Goal: Obtain resource: Download file/media

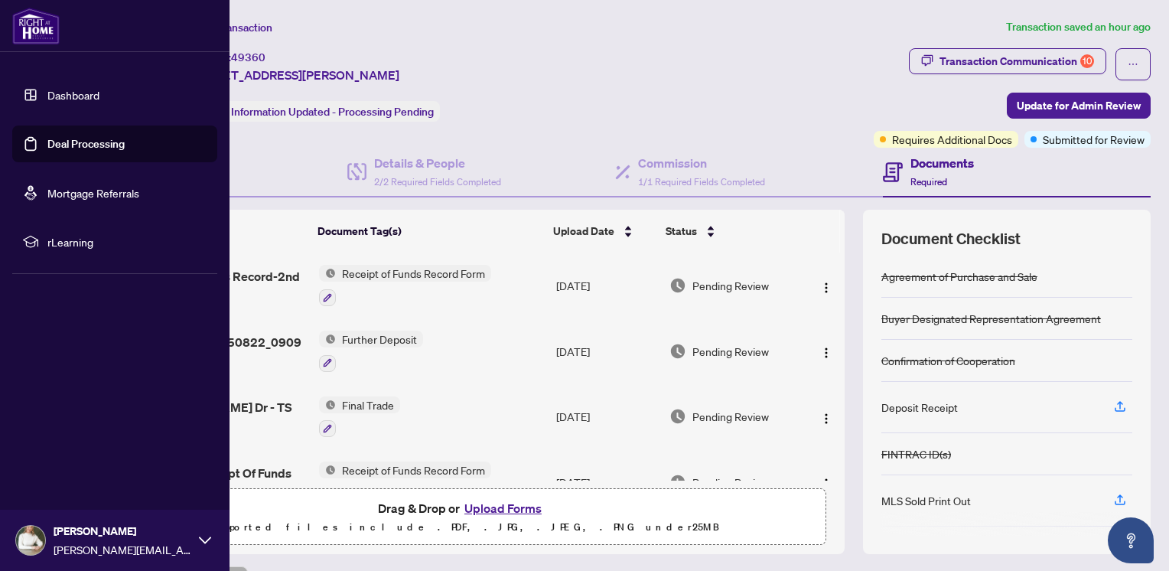
click at [74, 142] on link "Deal Processing" at bounding box center [85, 144] width 77 height 14
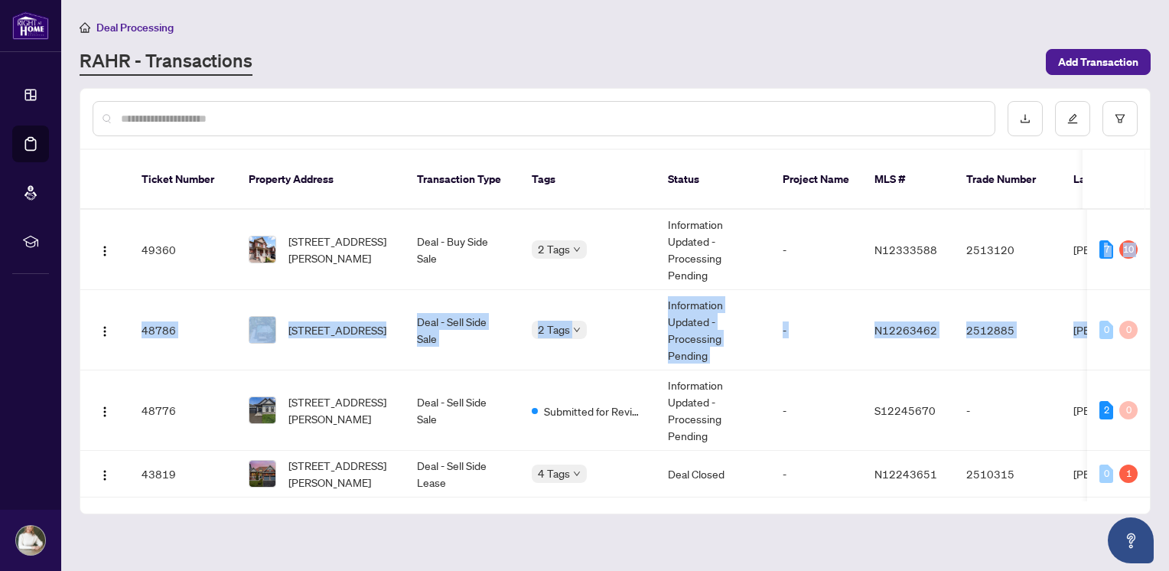
drag, startPoint x: 1150, startPoint y: 205, endPoint x: 1156, endPoint y: 295, distance: 89.7
click at [1156, 295] on main "Deal Processing [PERSON_NAME] - Transactions Add Transaction Ticket Number Prop…" at bounding box center [615, 285] width 1108 height 571
click at [1157, 203] on main "Deal Processing [PERSON_NAME] - Transactions Add Transaction Ticket Number Prop…" at bounding box center [615, 285] width 1108 height 571
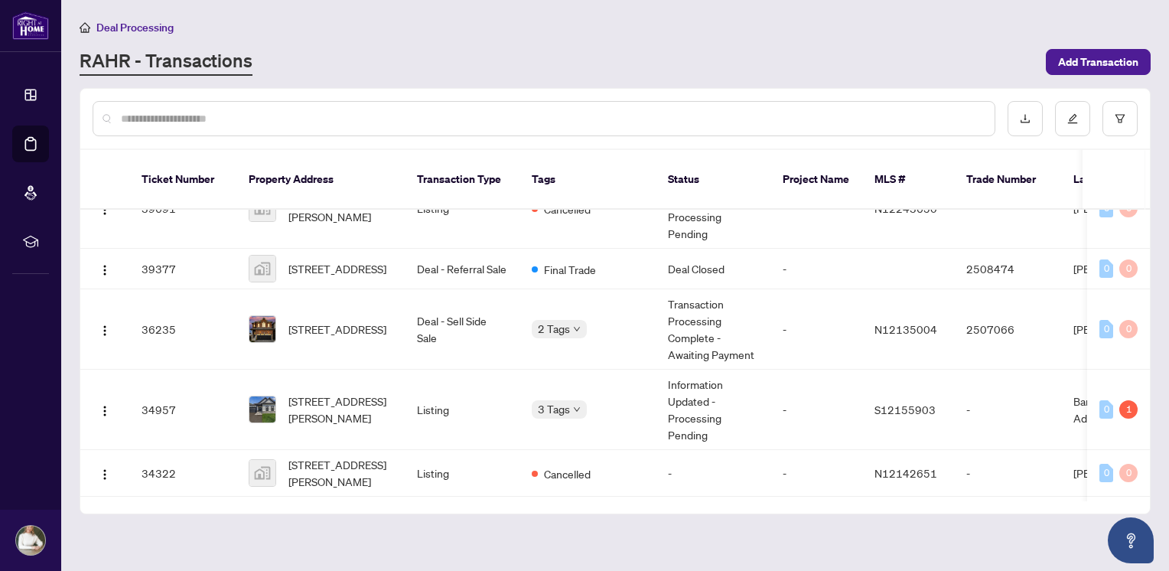
scroll to position [674, 0]
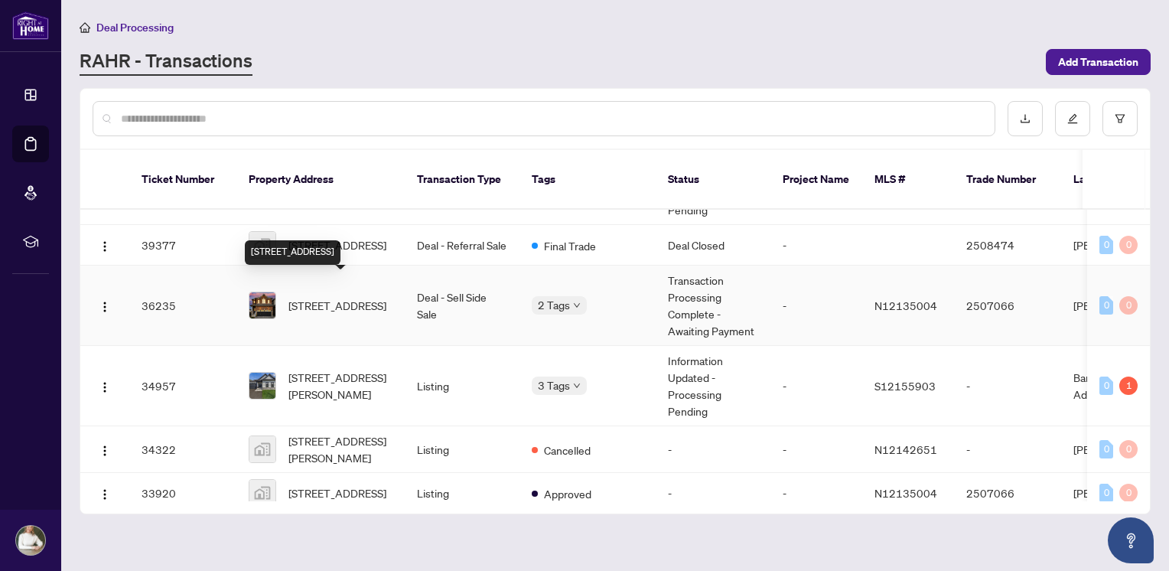
click at [339, 297] on span "[STREET_ADDRESS]" at bounding box center [337, 305] width 98 height 17
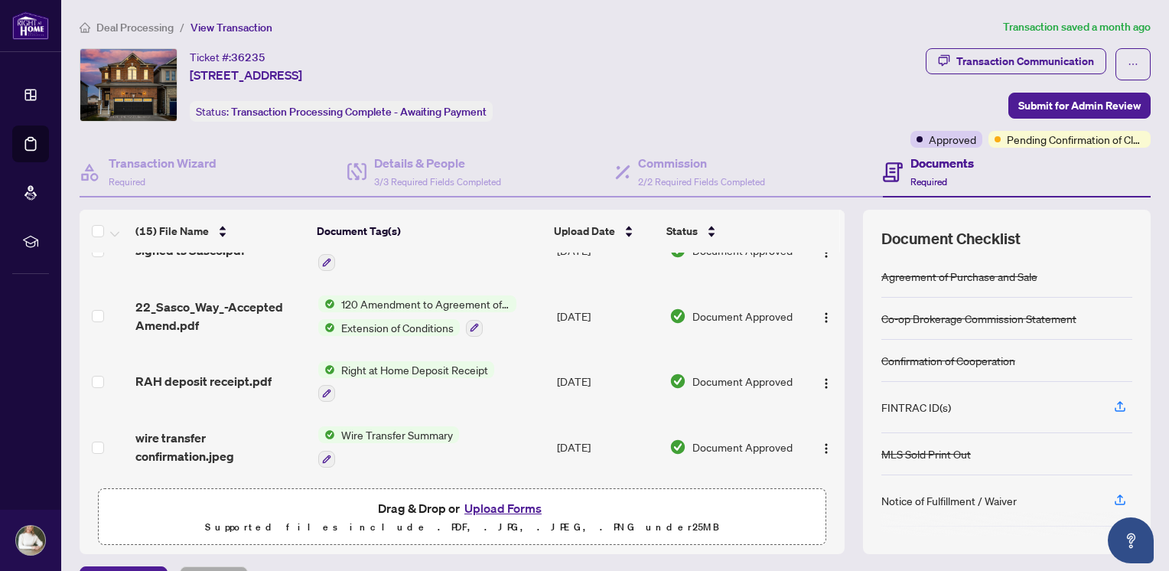
scroll to position [603, 0]
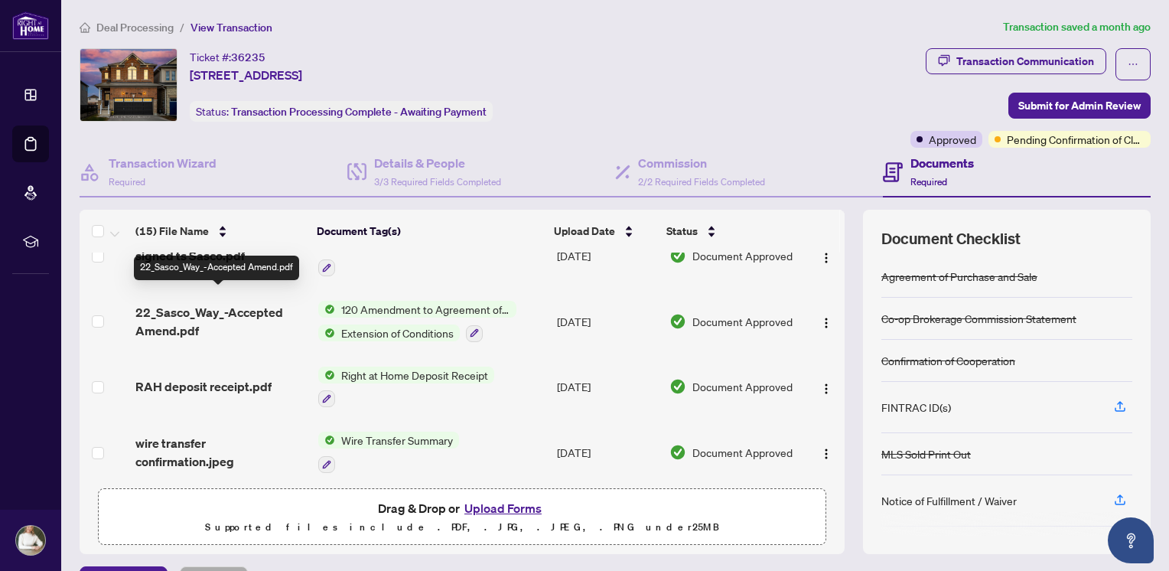
click at [248, 303] on span "22_Sasco_Way_-Accepted Amend.pdf" at bounding box center [220, 321] width 171 height 37
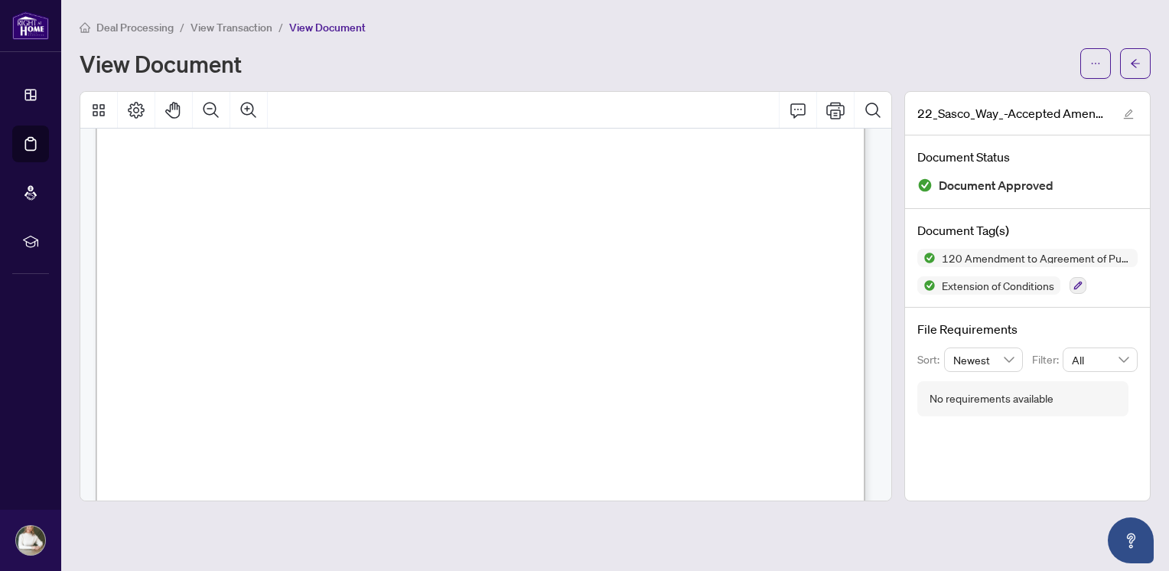
scroll to position [419, 0]
click at [1086, 59] on button "button" at bounding box center [1095, 63] width 31 height 31
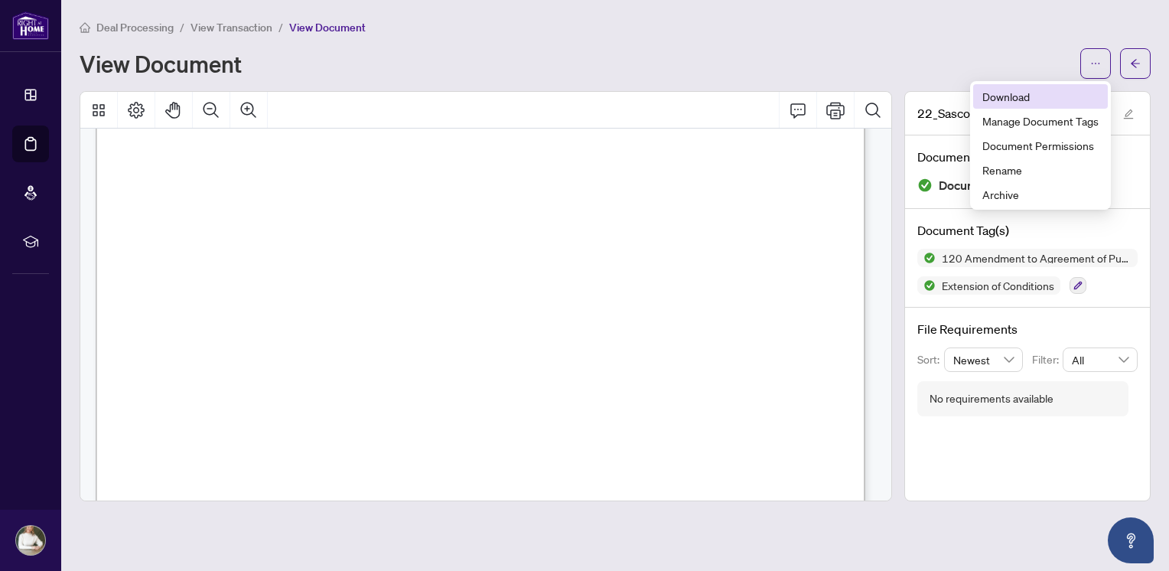
click at [990, 98] on span "Download" at bounding box center [1040, 96] width 116 height 17
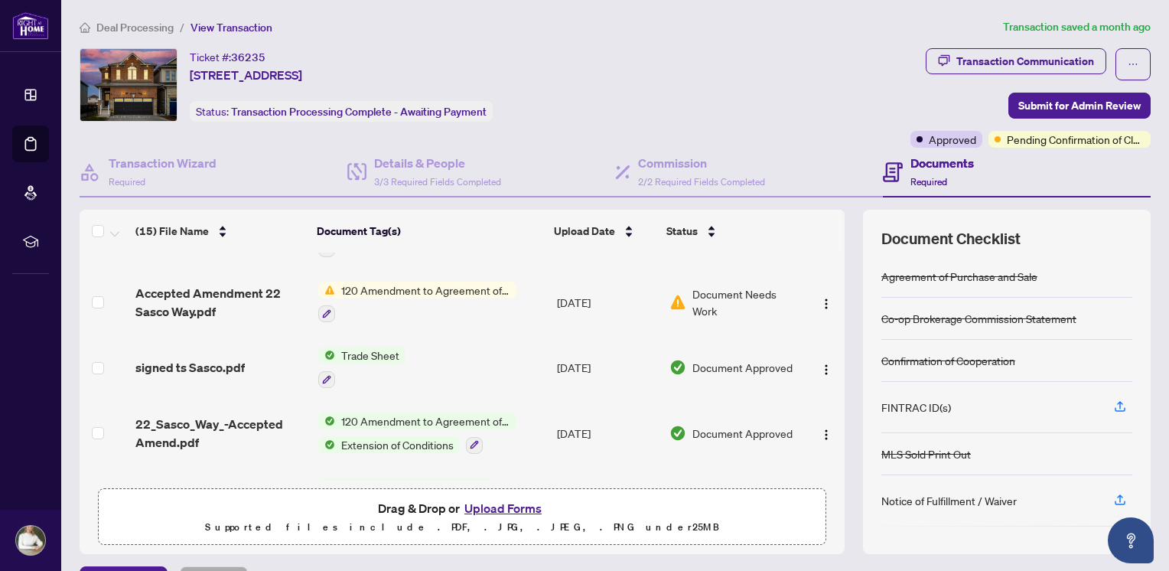
scroll to position [487, 0]
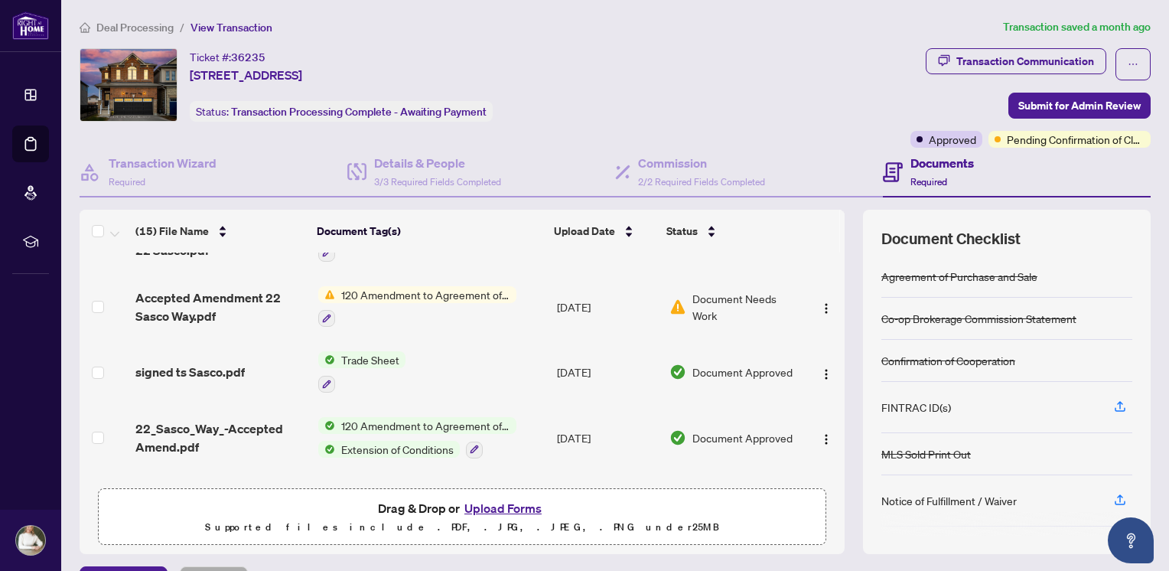
click at [422, 417] on span "120 Amendment to Agreement of Purchase and Sale" at bounding box center [425, 425] width 181 height 17
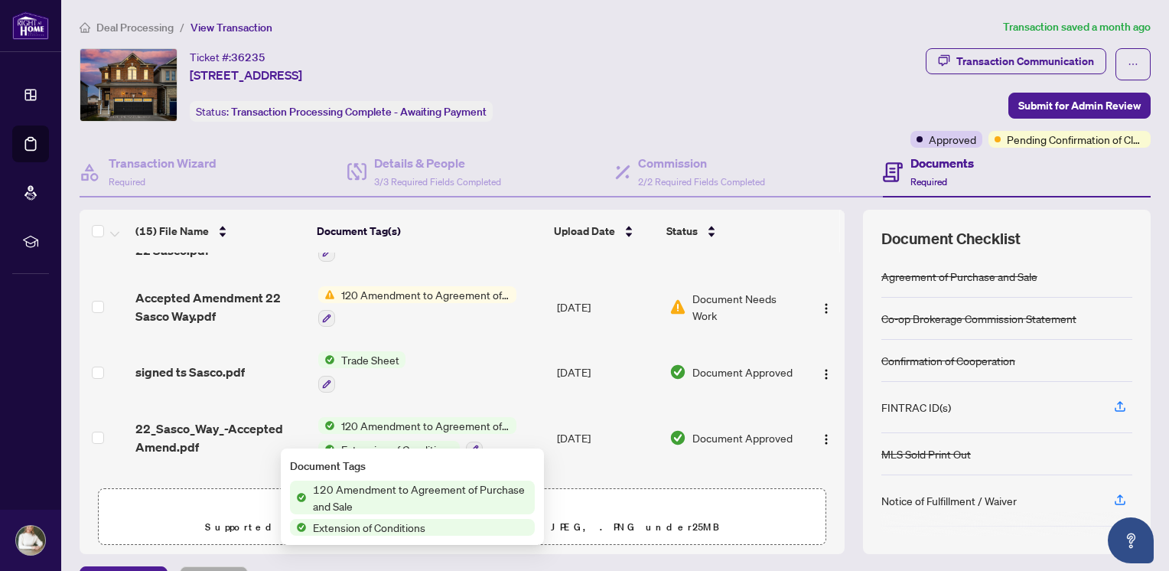
click at [383, 501] on span "120 Amendment to Agreement of Purchase and Sale" at bounding box center [421, 497] width 228 height 34
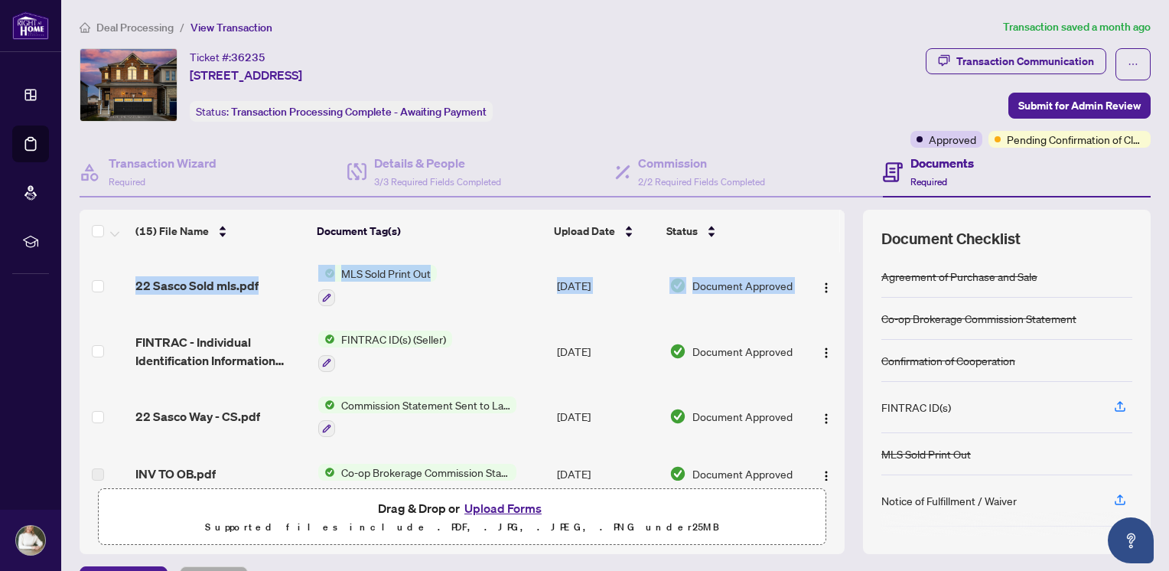
drag, startPoint x: 828, startPoint y: 280, endPoint x: 842, endPoint y: 301, distance: 24.8
click at [842, 301] on div "(15) File Name Document Tag(s) Upload Date Status 22 Sasco Sold mls.pdf MLS Sol…" at bounding box center [615, 382] width 1071 height 344
click at [834, 278] on div "(15) File Name Document Tag(s) Upload Date Status 22 Sasco Sold mls.pdf MLS Sol…" at bounding box center [615, 382] width 1071 height 344
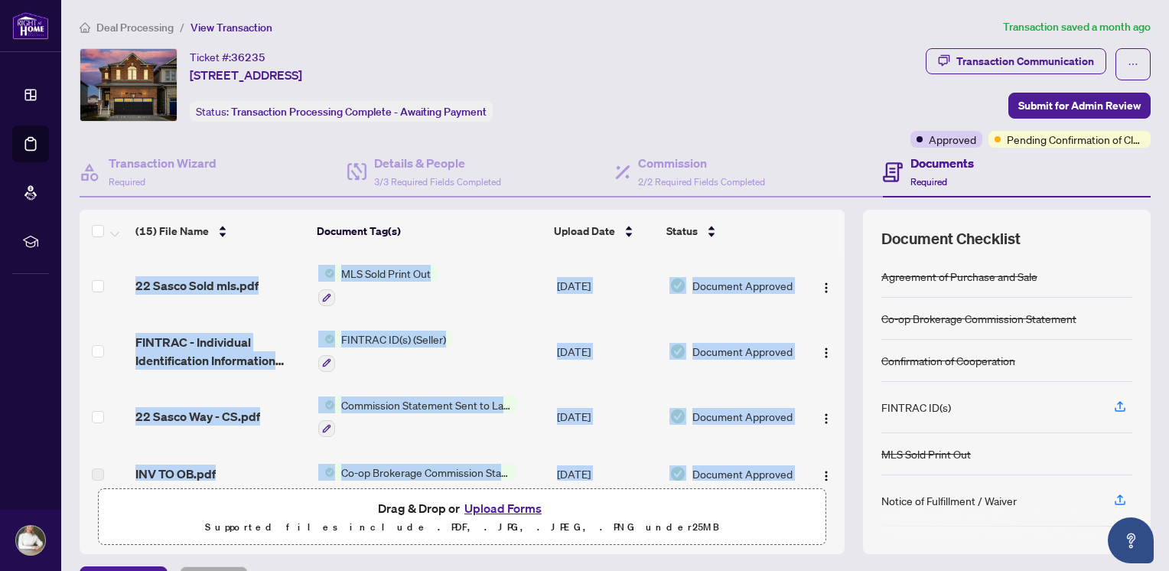
click at [834, 278] on div "(15) File Name Document Tag(s) Upload Date Status 22 Sasco Sold mls.pdf MLS Sol…" at bounding box center [615, 382] width 1071 height 344
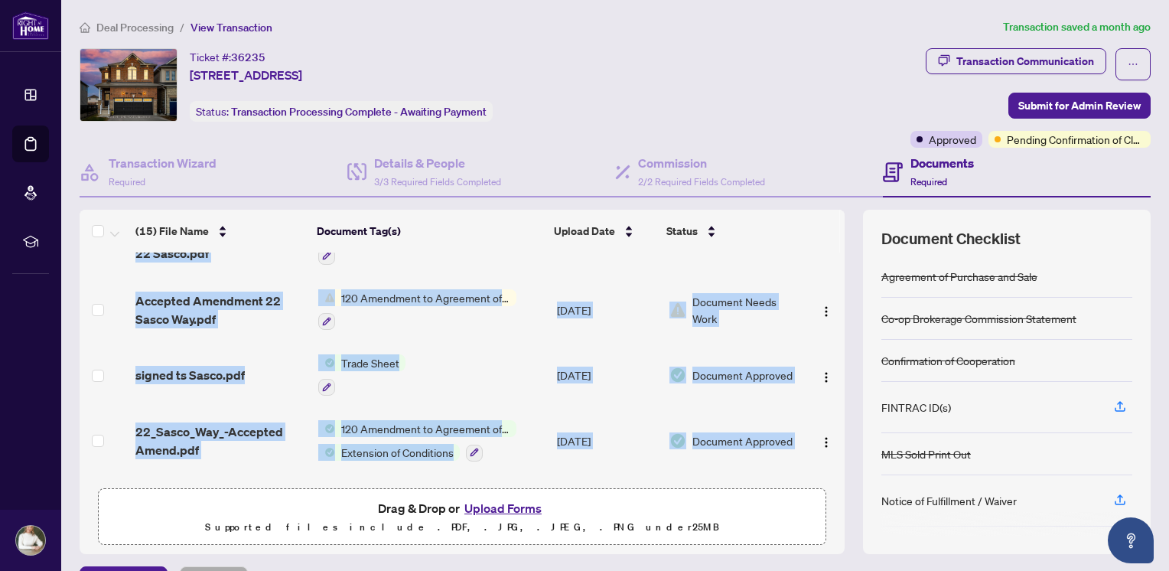
scroll to position [489, 0]
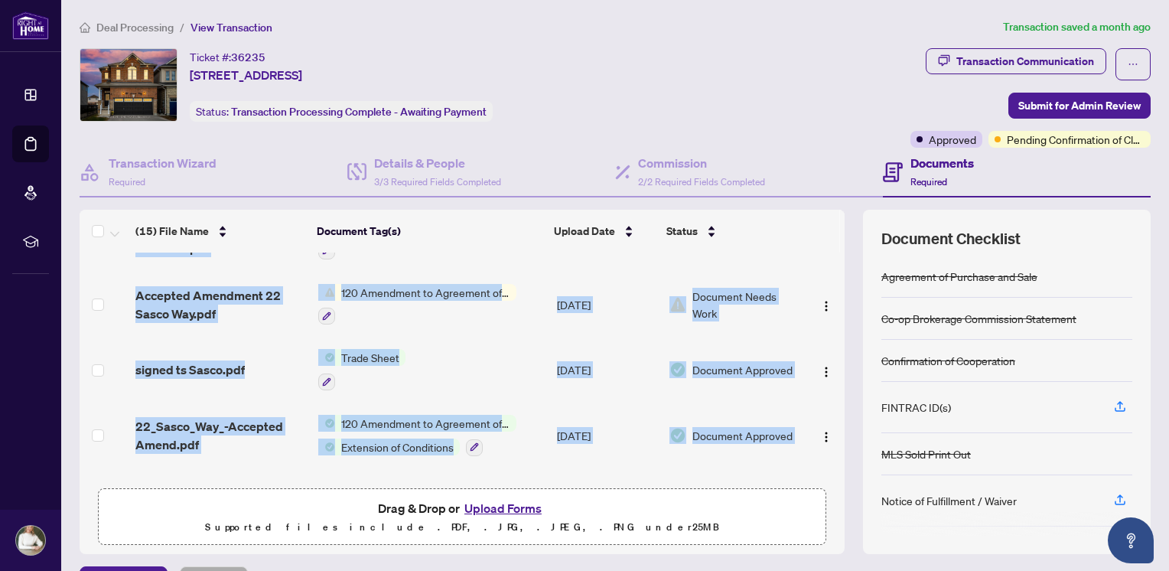
click at [397, 415] on span "120 Amendment to Agreement of Purchase and Sale" at bounding box center [425, 423] width 181 height 17
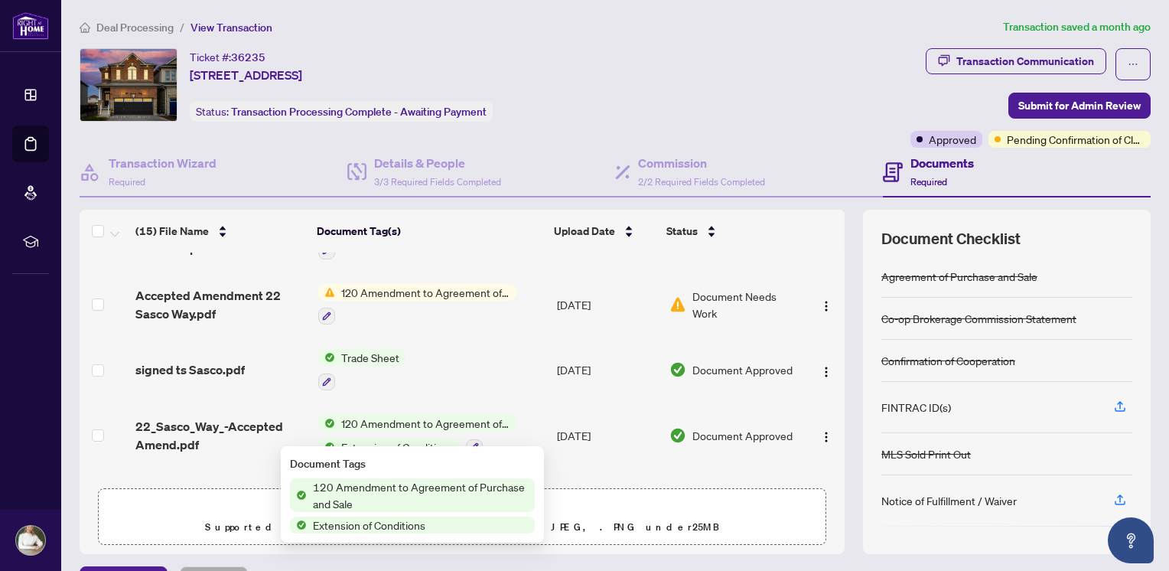
click at [383, 493] on span "120 Amendment to Agreement of Purchase and Sale" at bounding box center [421, 495] width 228 height 34
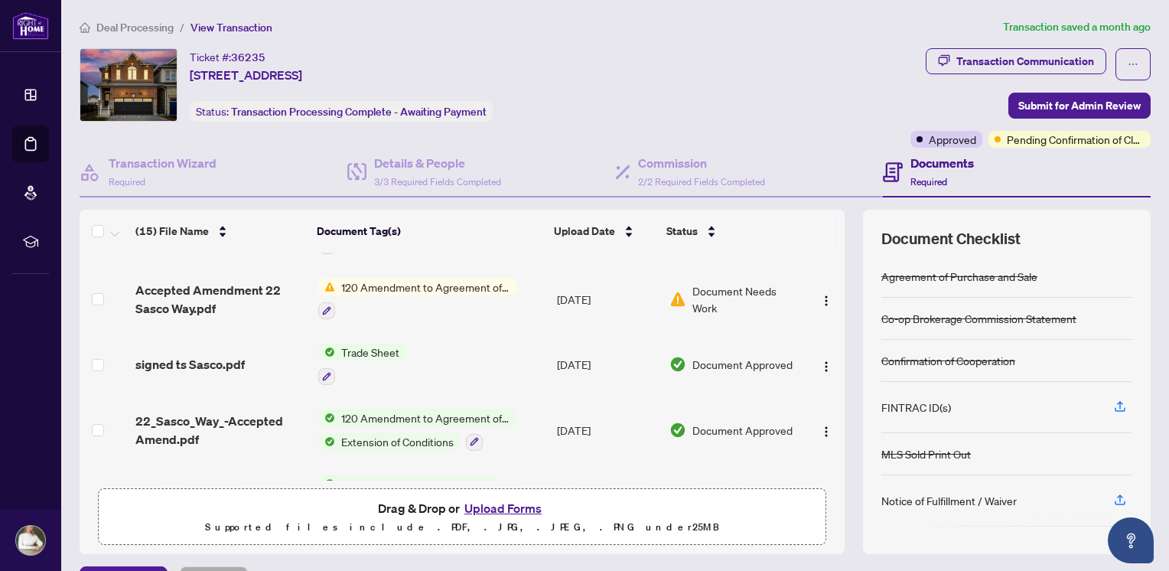
scroll to position [497, 0]
click at [418, 431] on span "Extension of Conditions" at bounding box center [397, 439] width 125 height 17
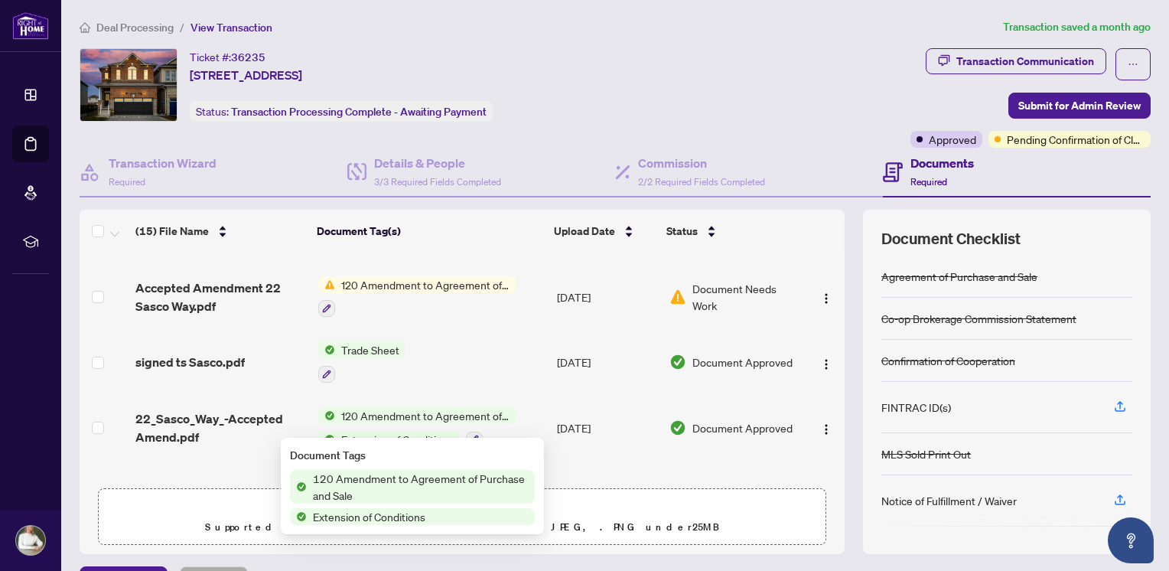
click at [412, 516] on span "Extension of Conditions" at bounding box center [369, 516] width 125 height 17
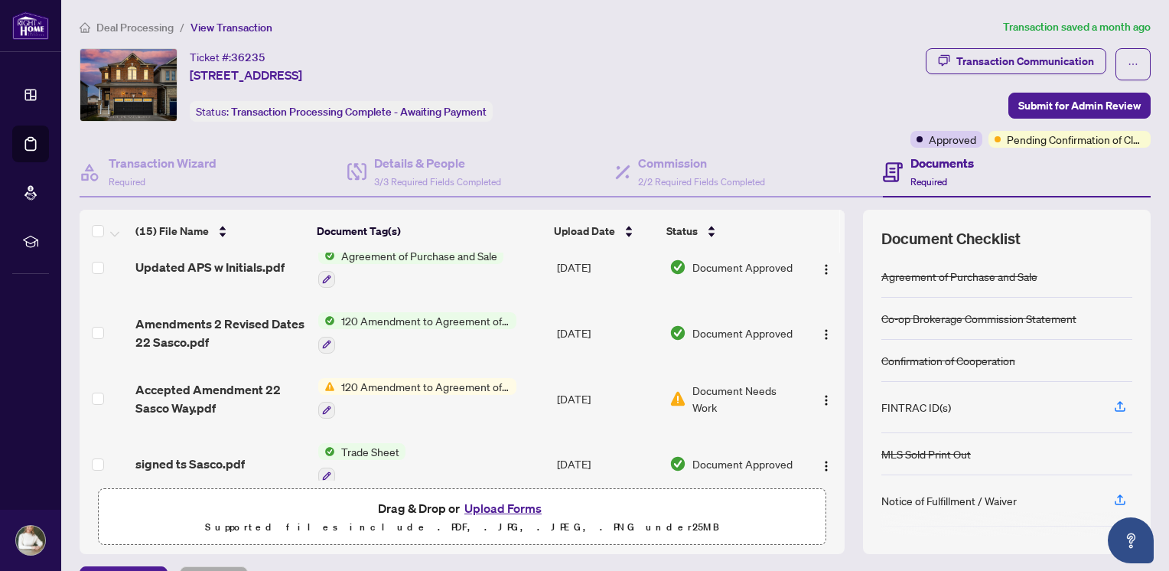
scroll to position [392, 0]
click at [443, 314] on span "120 Amendment to Agreement of Purchase and Sale" at bounding box center [425, 322] width 181 height 17
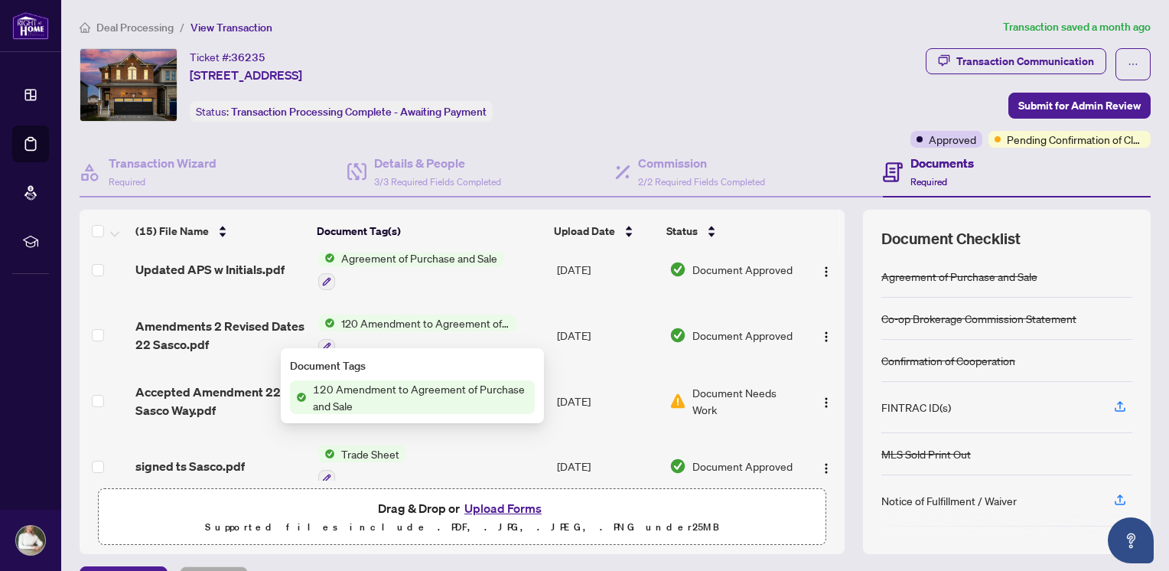
click at [406, 399] on span "120 Amendment to Agreement of Purchase and Sale" at bounding box center [421, 397] width 228 height 34
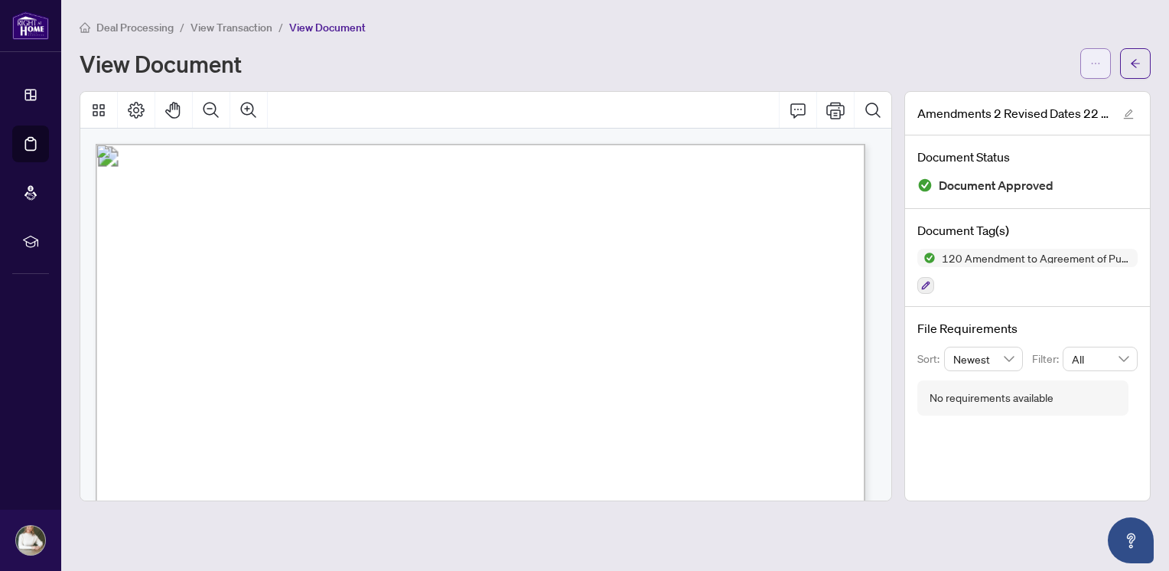
click at [1100, 48] on button "button" at bounding box center [1095, 63] width 31 height 31
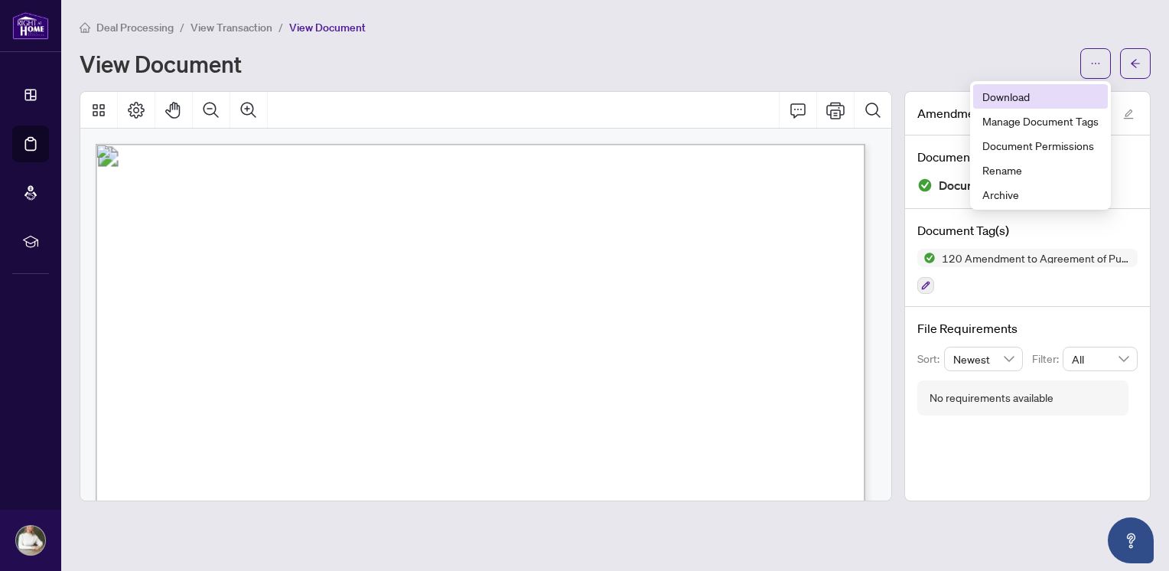
click at [1011, 93] on span "Download" at bounding box center [1040, 96] width 116 height 17
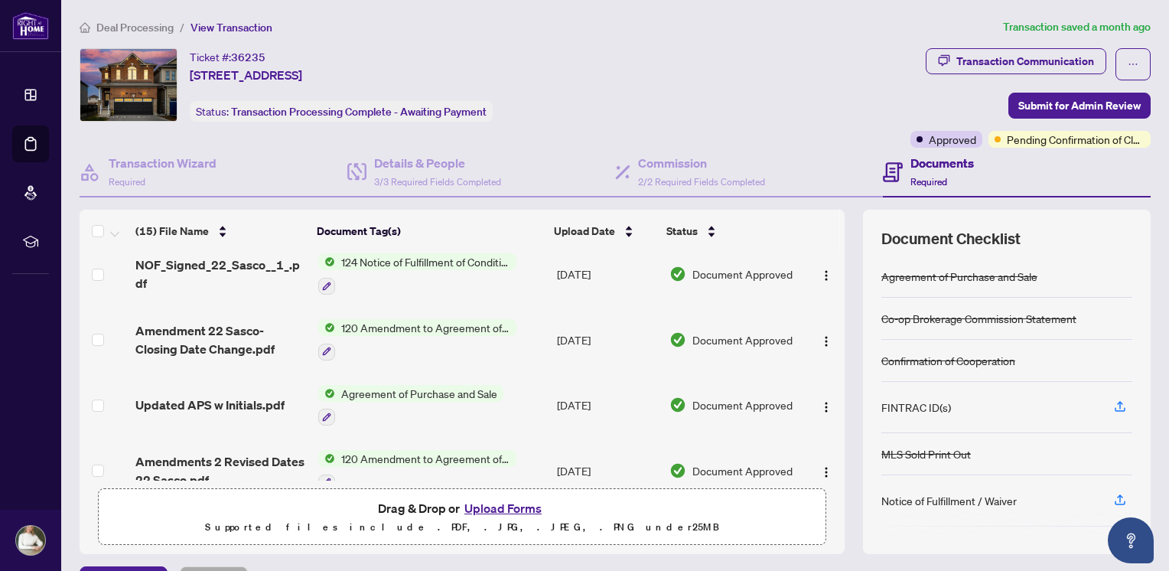
scroll to position [247, 0]
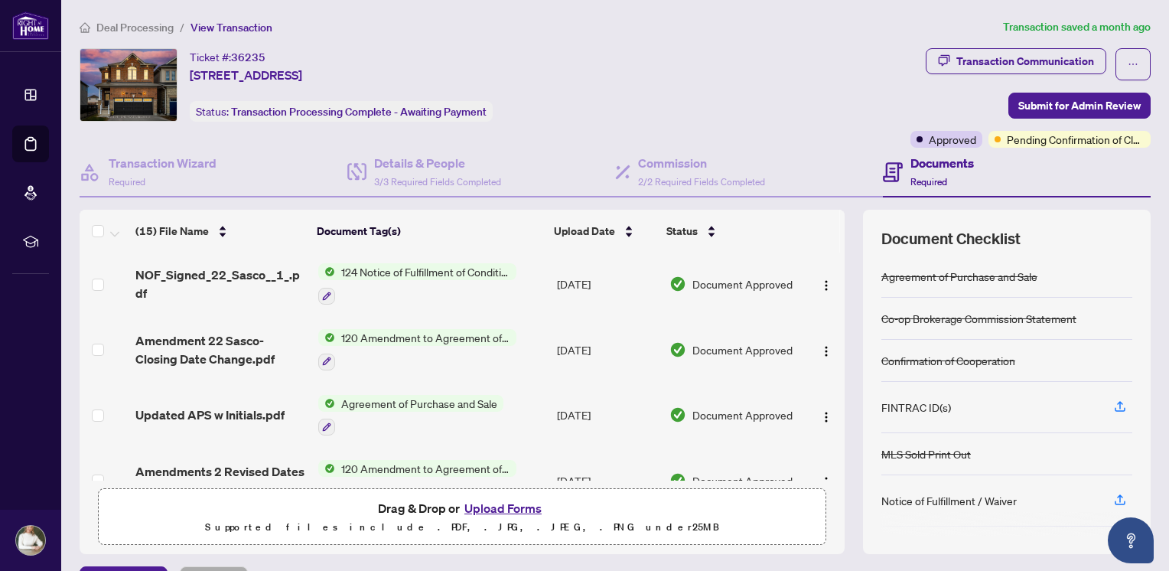
click at [443, 332] on span "120 Amendment to Agreement of Purchase and Sale" at bounding box center [425, 337] width 181 height 17
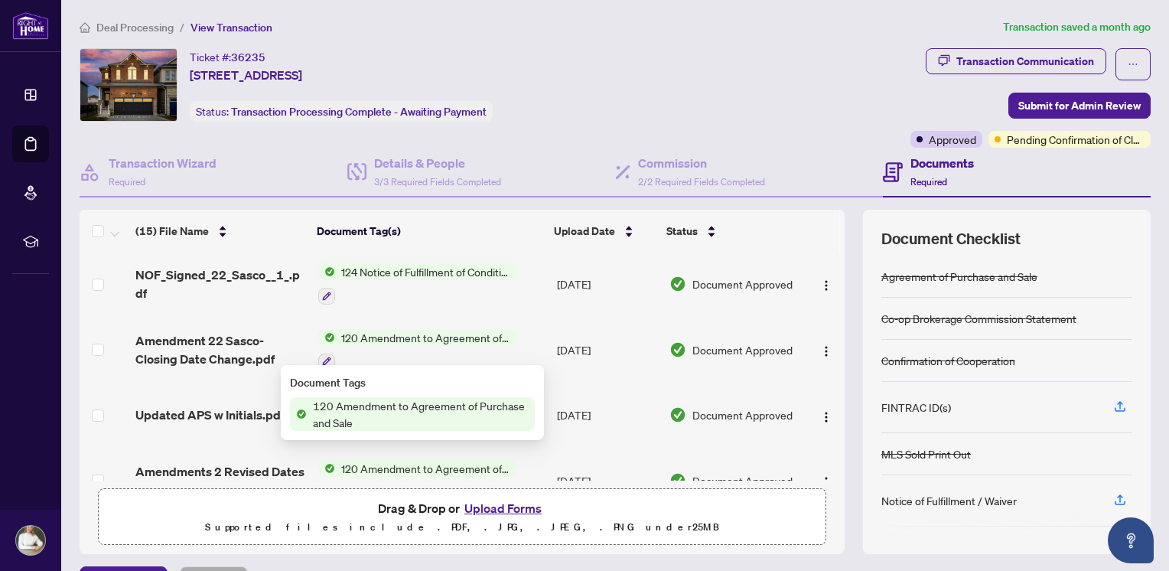
click at [453, 413] on span "120 Amendment to Agreement of Purchase and Sale" at bounding box center [421, 414] width 228 height 34
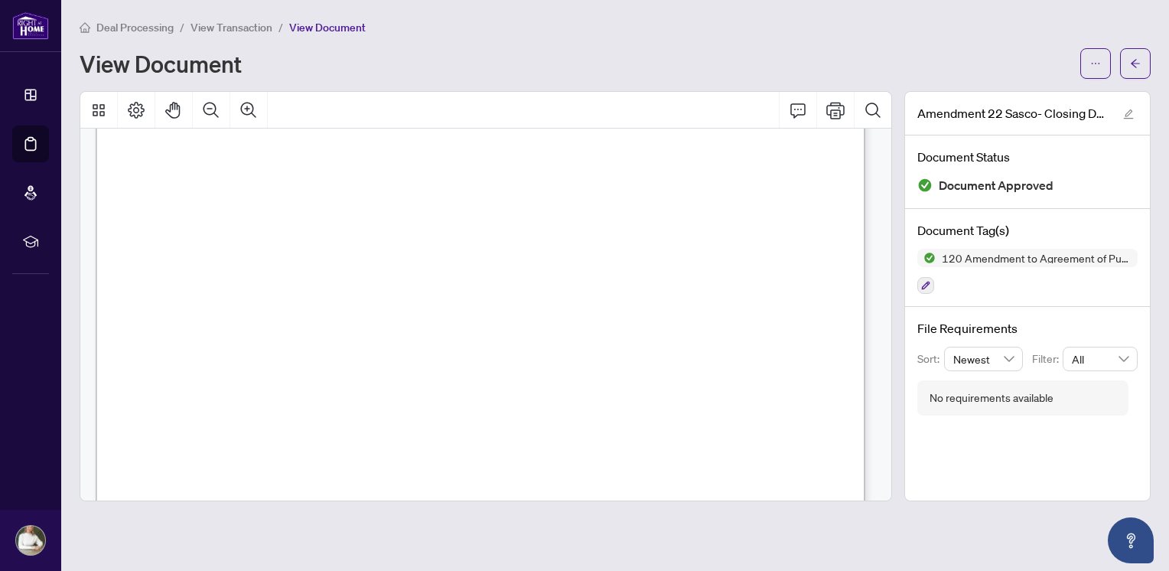
scroll to position [454, 0]
click at [1093, 59] on icon "ellipsis" at bounding box center [1095, 63] width 11 height 11
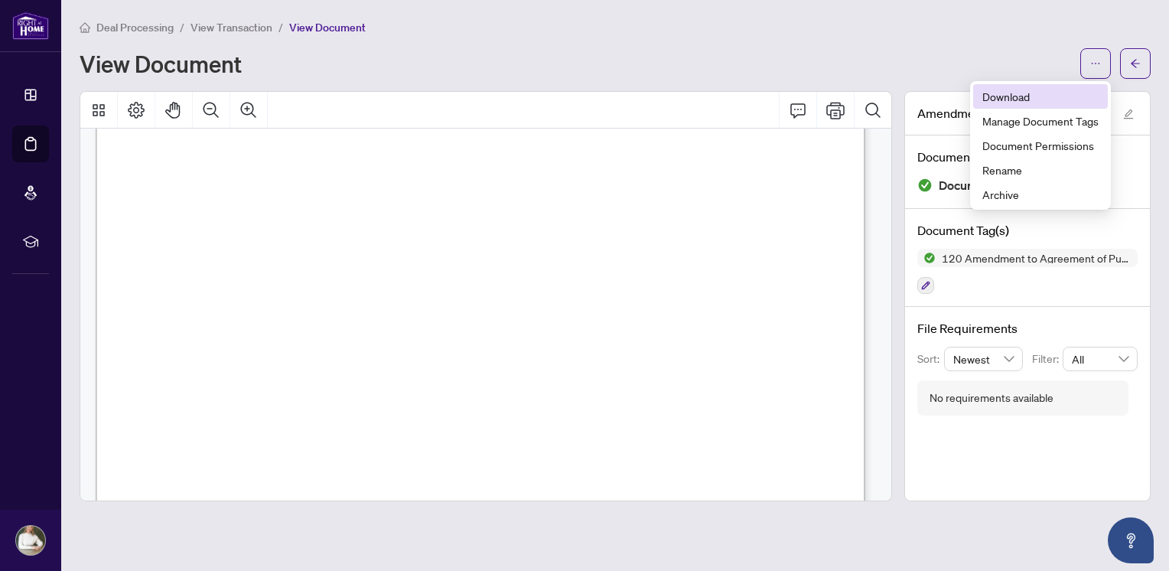
click at [994, 96] on span "Download" at bounding box center [1040, 96] width 116 height 17
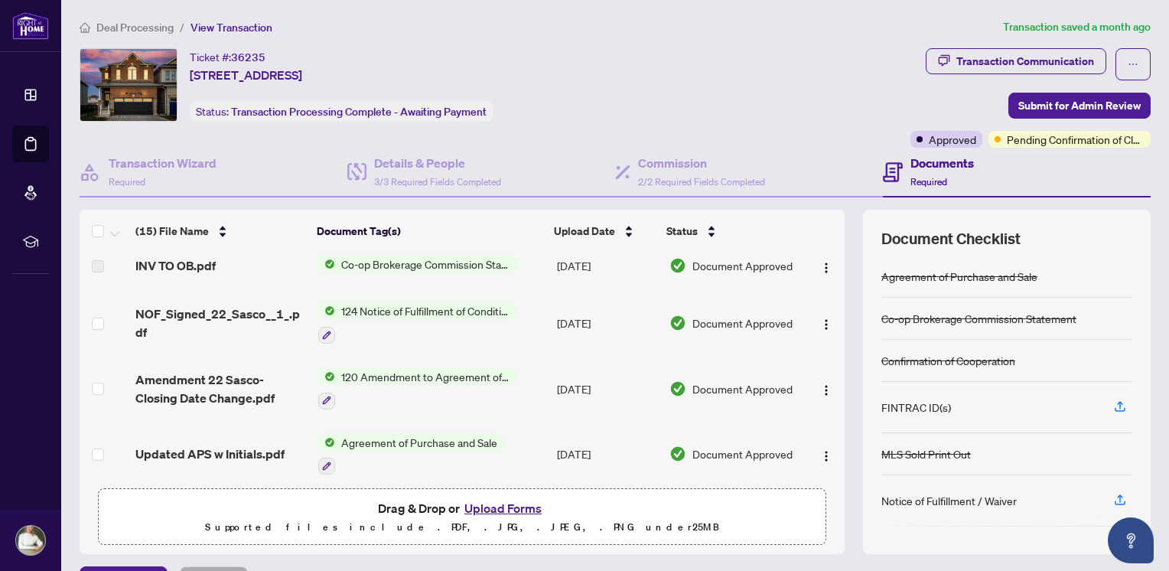
scroll to position [205, 0]
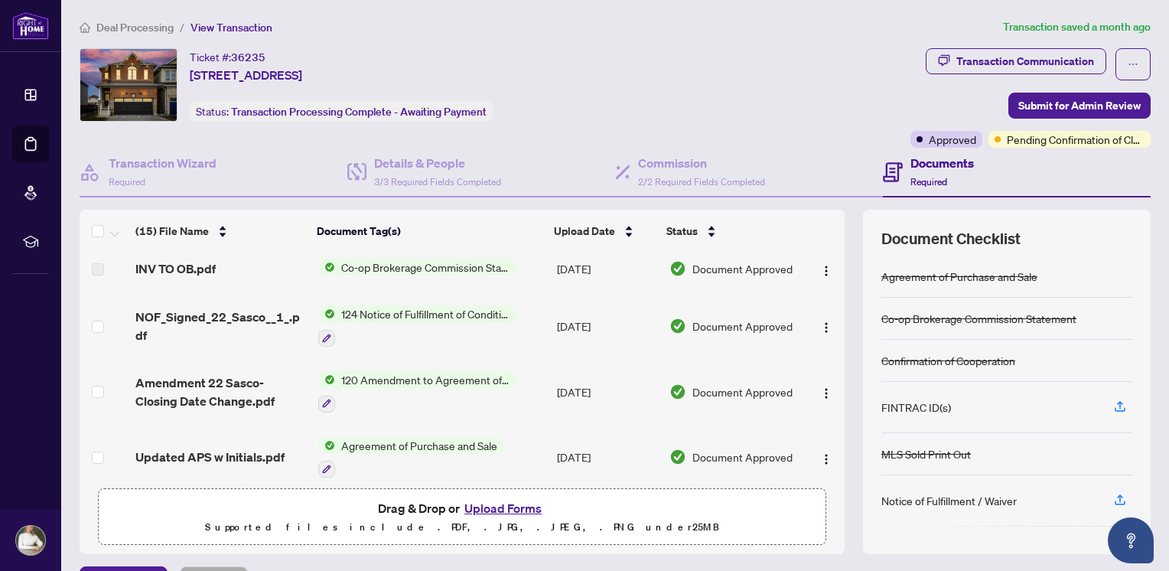
click at [449, 307] on span "124 Notice of Fulfillment of Condition(s) - Agreement of Purchase and Sale" at bounding box center [425, 313] width 181 height 17
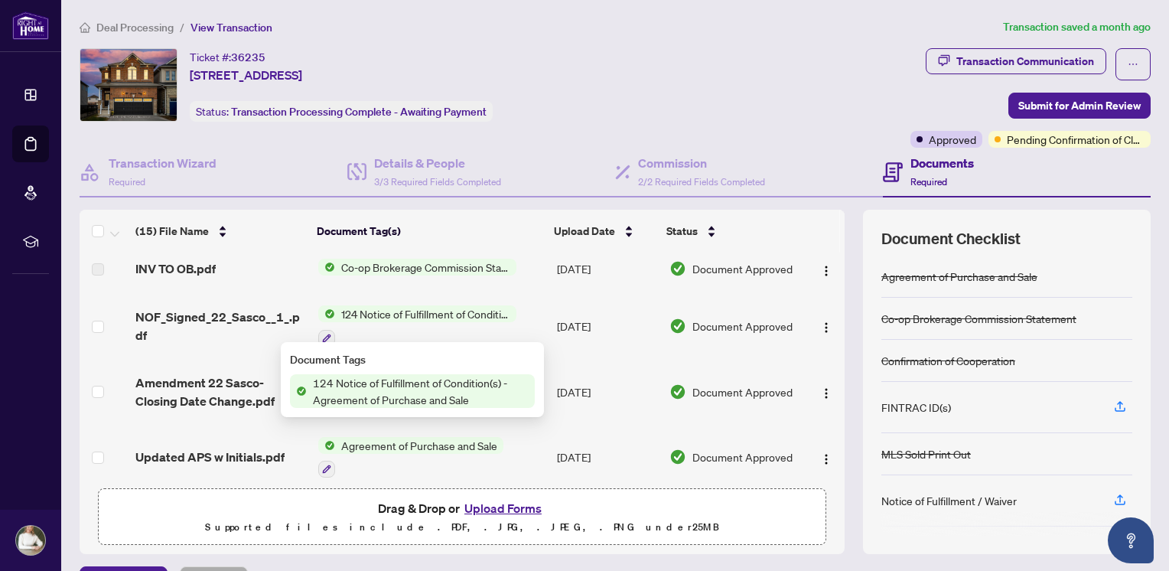
click at [427, 386] on span "124 Notice of Fulfillment of Condition(s) - Agreement of Purchase and Sale" at bounding box center [421, 391] width 228 height 34
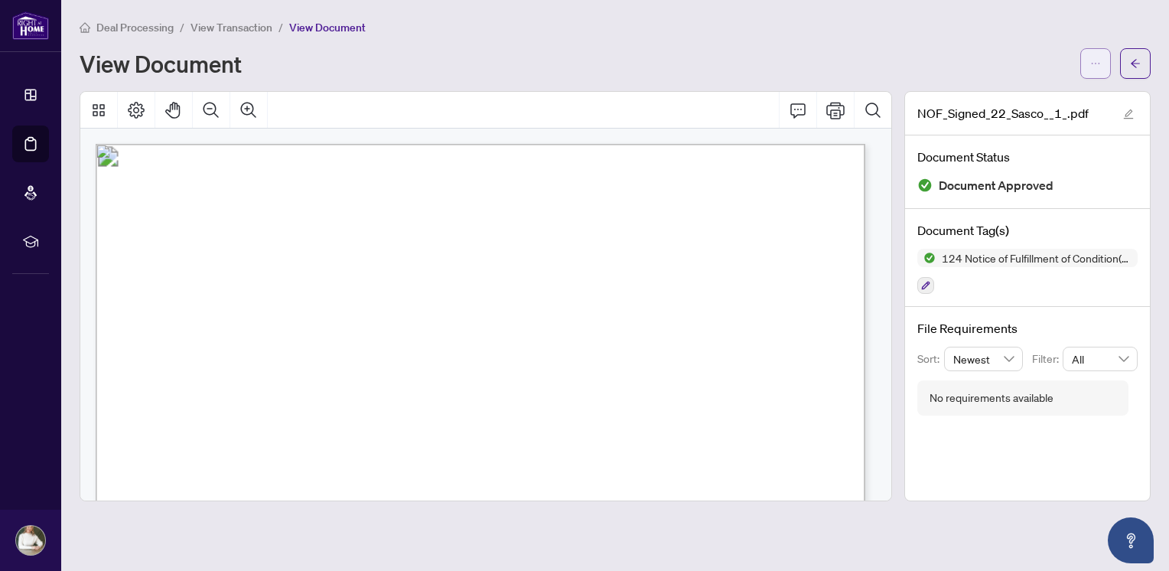
click at [1095, 66] on icon "ellipsis" at bounding box center [1095, 63] width 11 height 11
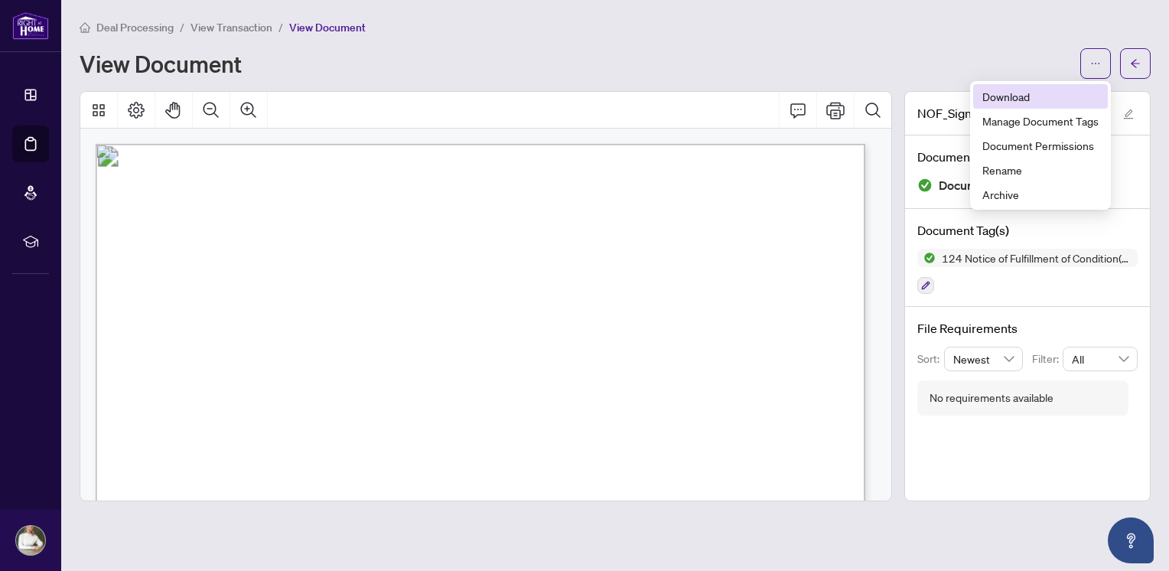
click at [992, 99] on span "Download" at bounding box center [1040, 96] width 116 height 17
